Goal: Information Seeking & Learning: Find specific page/section

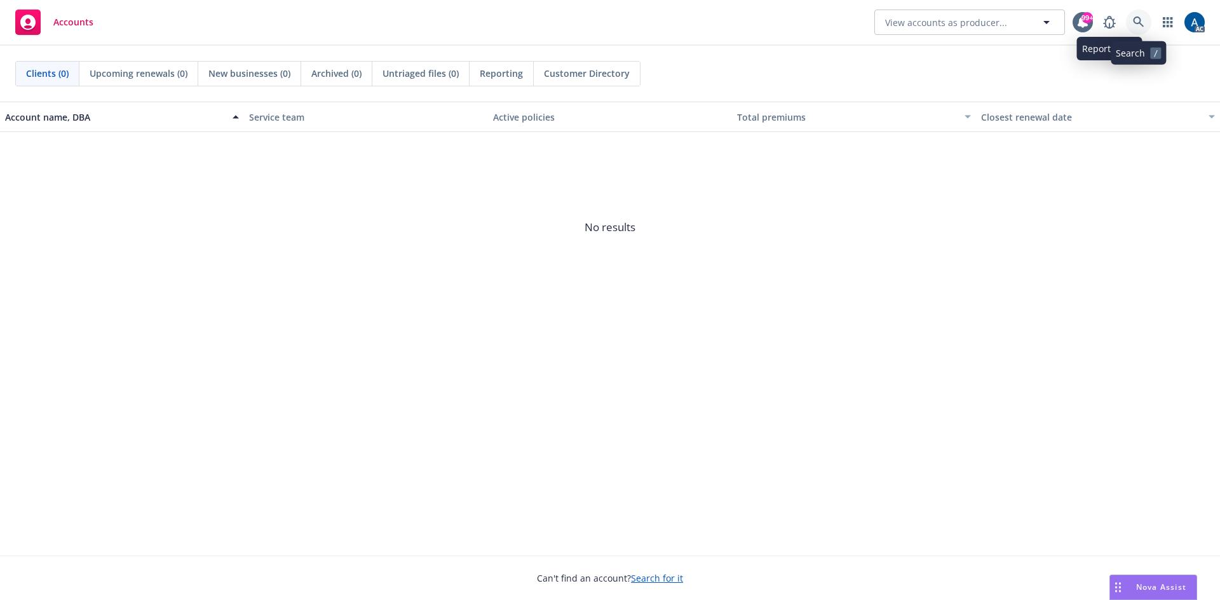
click at [1137, 17] on icon at bounding box center [1138, 22] width 11 height 11
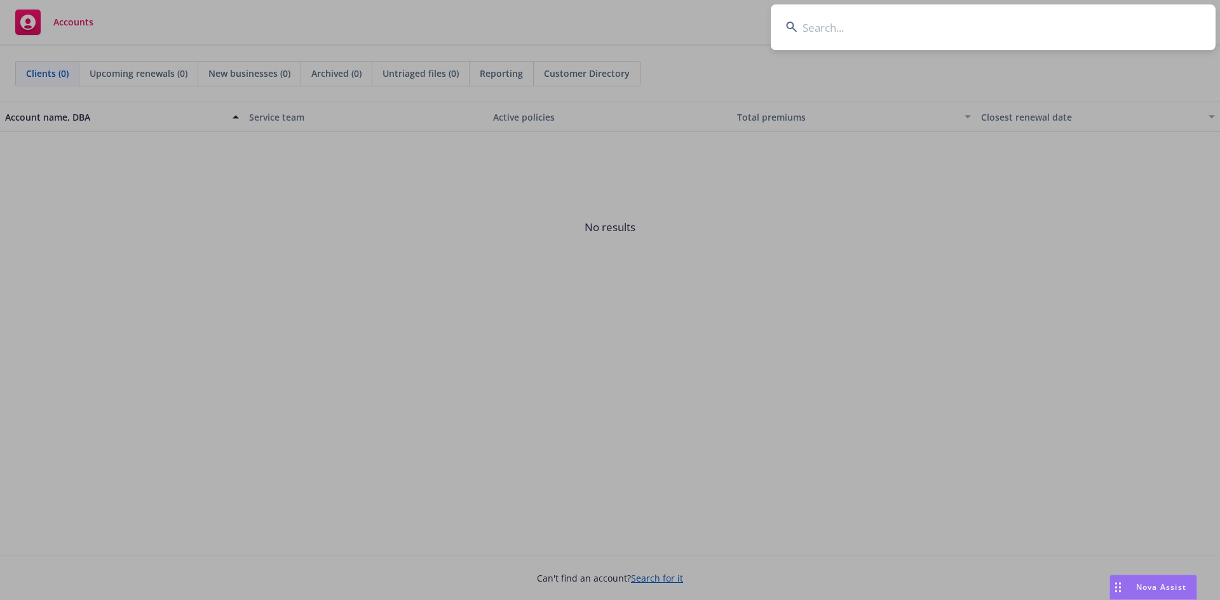
click at [923, 24] on input at bounding box center [993, 27] width 445 height 46
type input "infinity plumbing"
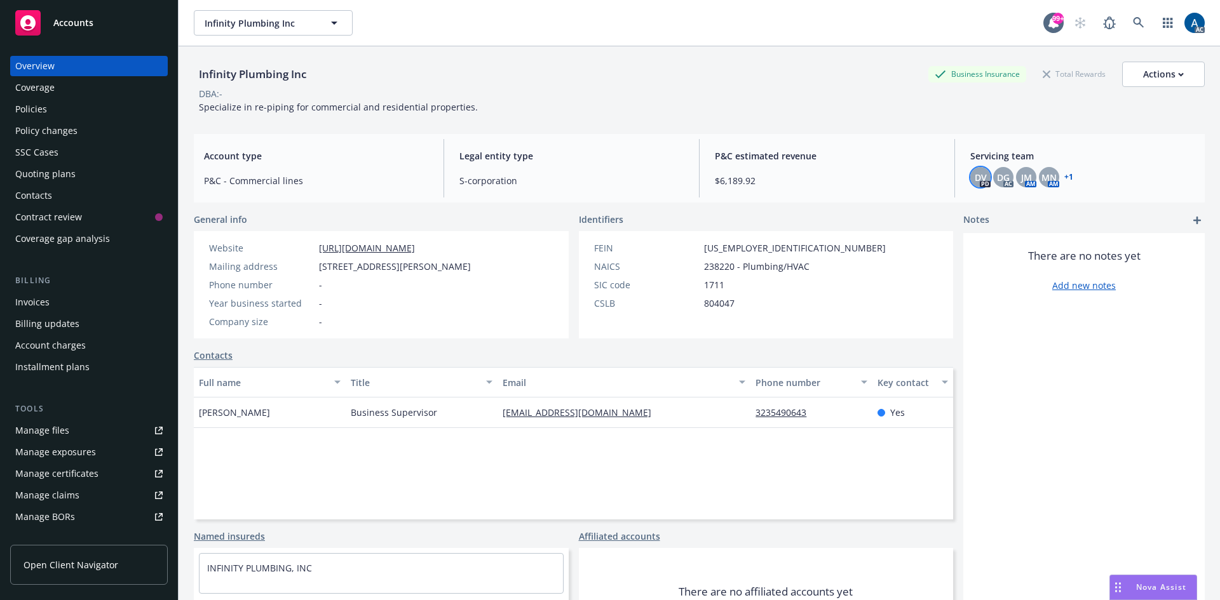
click at [975, 174] on span "DV" at bounding box center [981, 177] width 12 height 13
click at [997, 173] on span "DG" at bounding box center [1003, 177] width 13 height 13
click at [1021, 173] on span "JM" at bounding box center [1026, 177] width 11 height 13
click at [1041, 173] on span "MN" at bounding box center [1048, 177] width 15 height 13
click at [1064, 177] on link "+ 1" at bounding box center [1068, 177] width 9 height 8
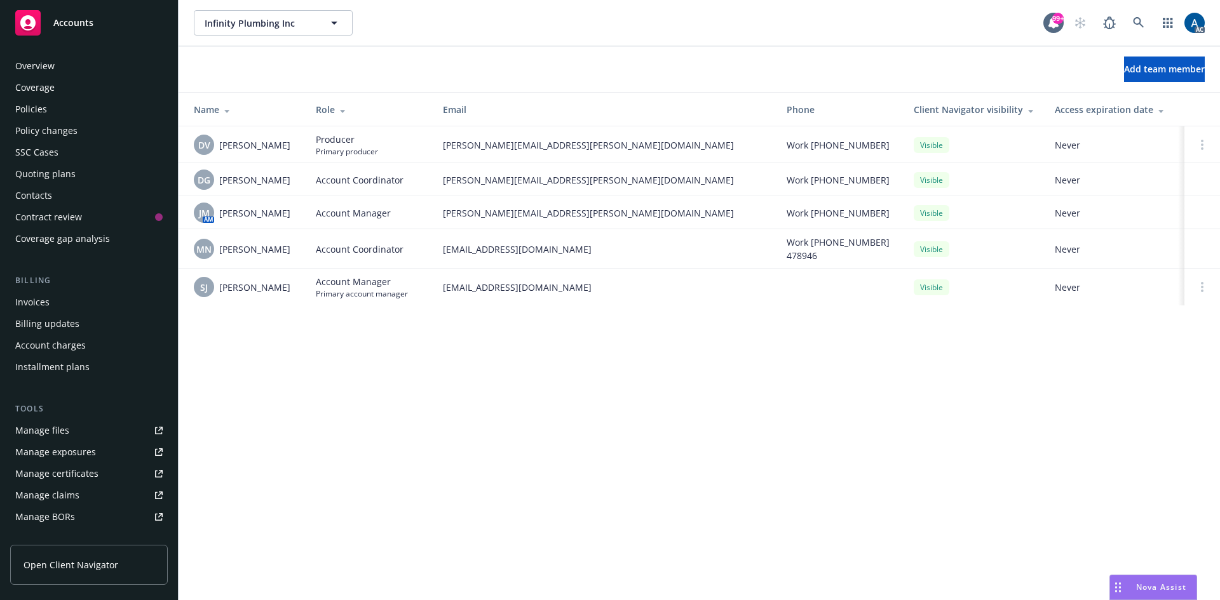
click at [64, 65] on div "Overview" at bounding box center [88, 66] width 147 height 20
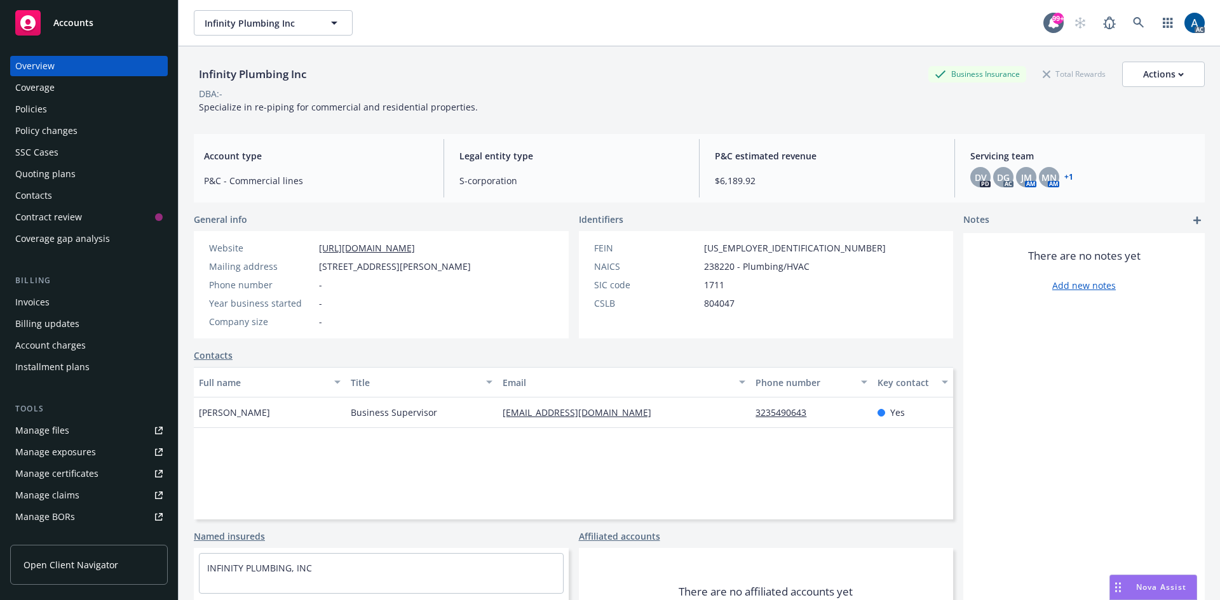
click at [44, 84] on div "Coverage" at bounding box center [34, 88] width 39 height 20
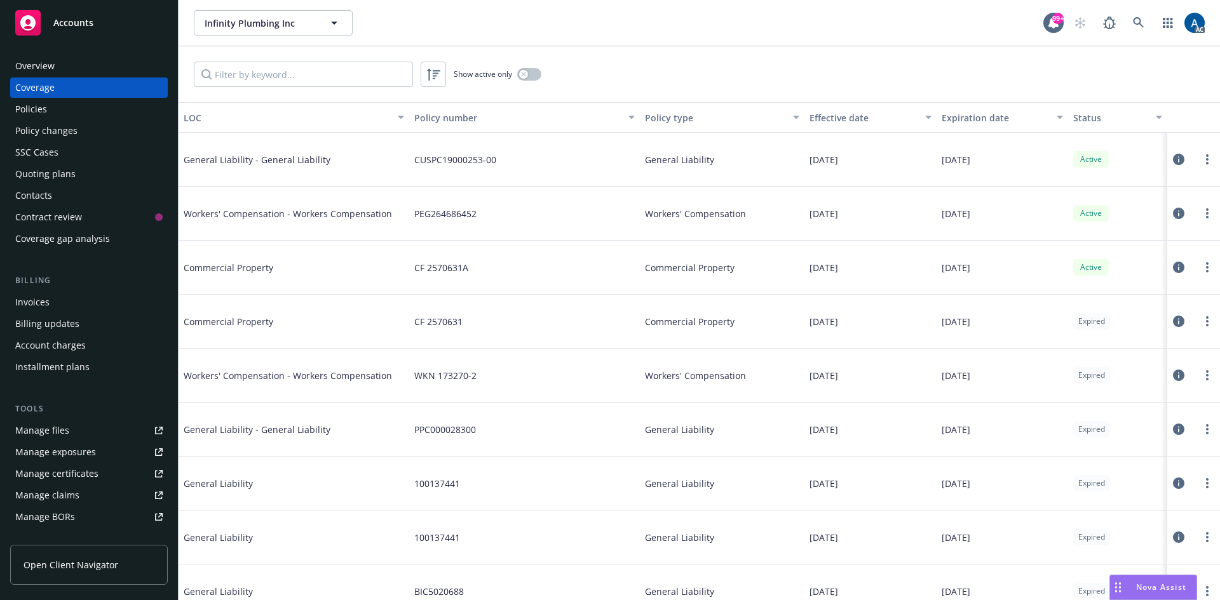
click at [1173, 159] on icon at bounding box center [1178, 159] width 11 height 11
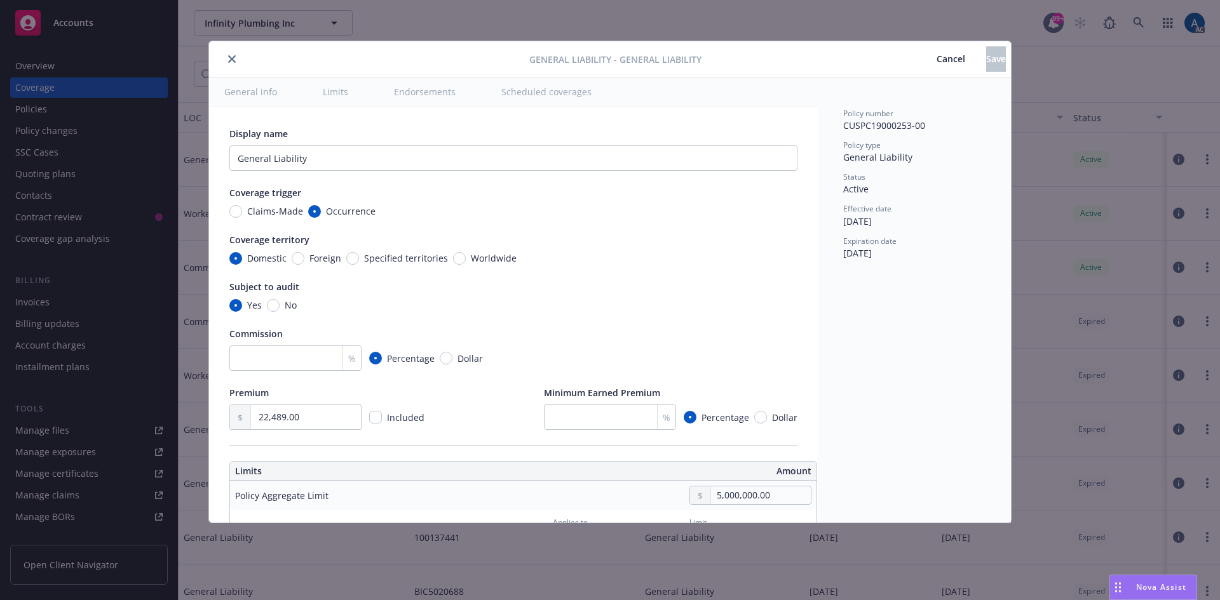
type textarea "x"
click at [936, 53] on span "Cancel" at bounding box center [950, 59] width 29 height 12
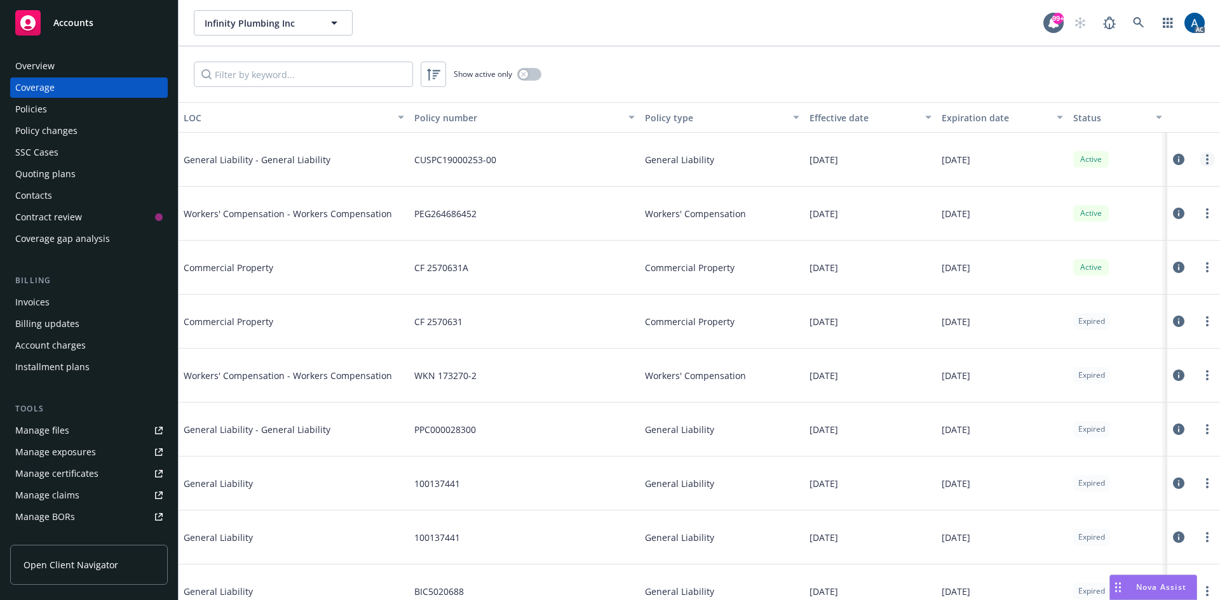
click at [1199, 159] on link "more" at bounding box center [1206, 159] width 15 height 15
click at [1091, 238] on link "View policy" at bounding box center [1120, 236] width 167 height 25
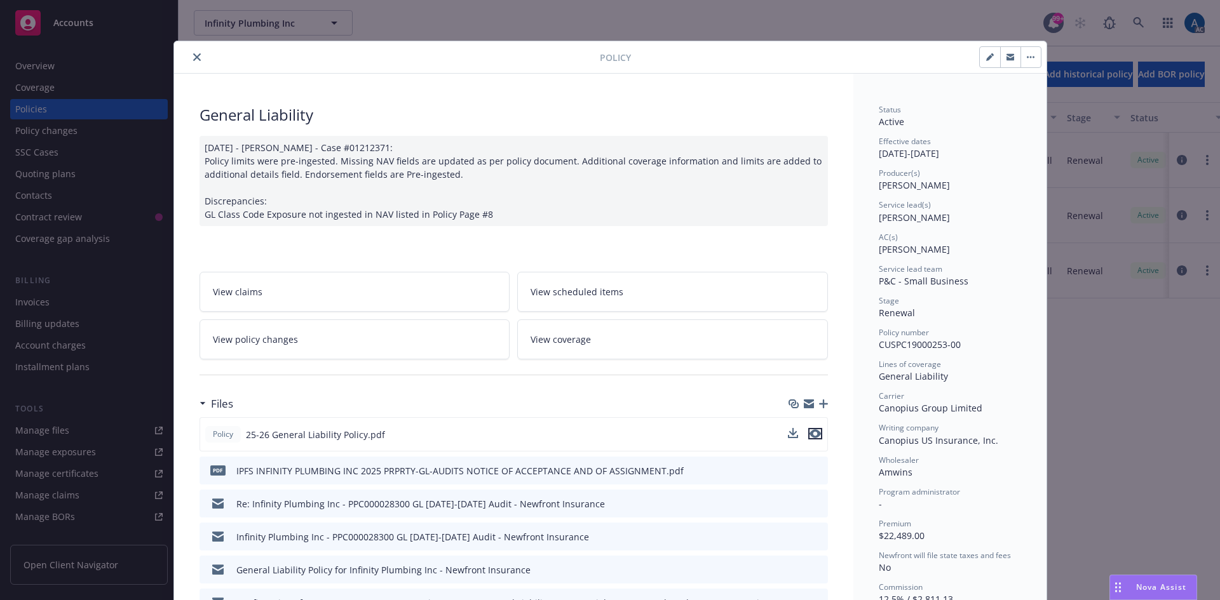
click at [809, 433] on icon "preview file" at bounding box center [814, 433] width 11 height 9
click at [193, 53] on icon "close" at bounding box center [197, 57] width 8 height 8
